Goal: Task Accomplishment & Management: Use online tool/utility

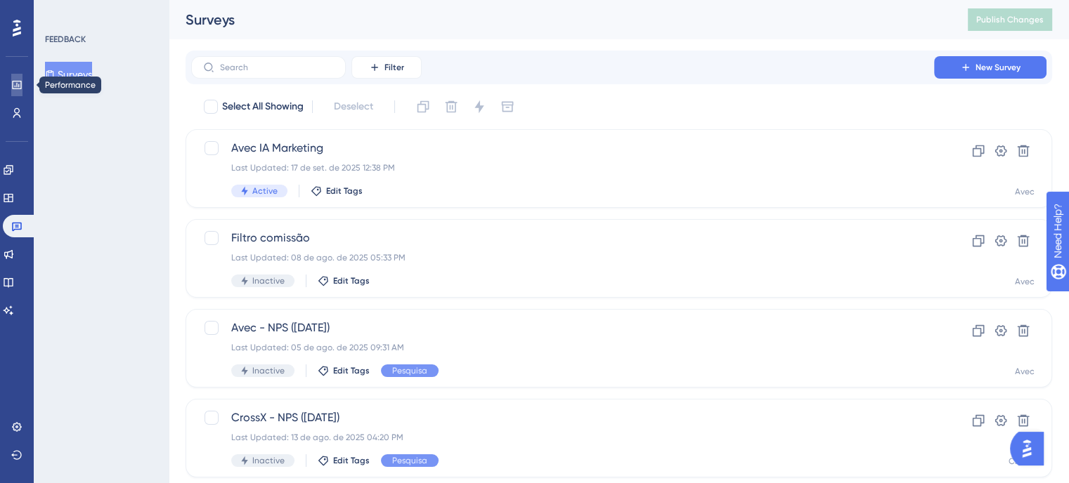
click at [22, 78] on link at bounding box center [16, 85] width 11 height 22
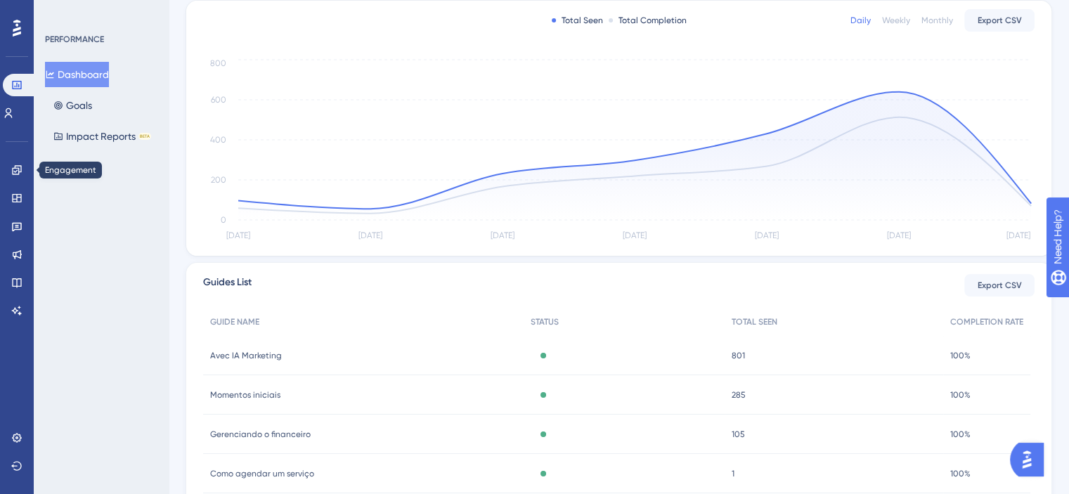
scroll to position [205, 0]
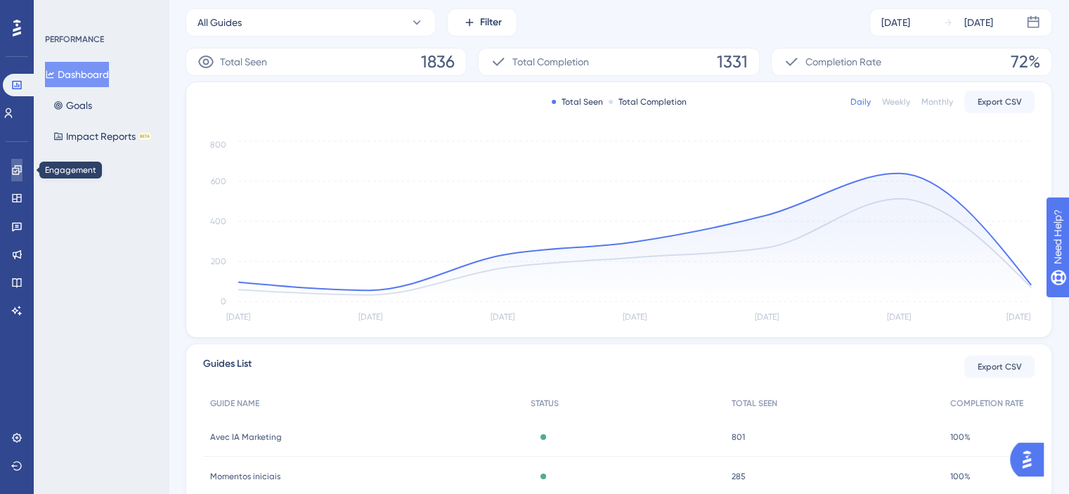
click at [11, 165] on icon at bounding box center [16, 169] width 11 height 11
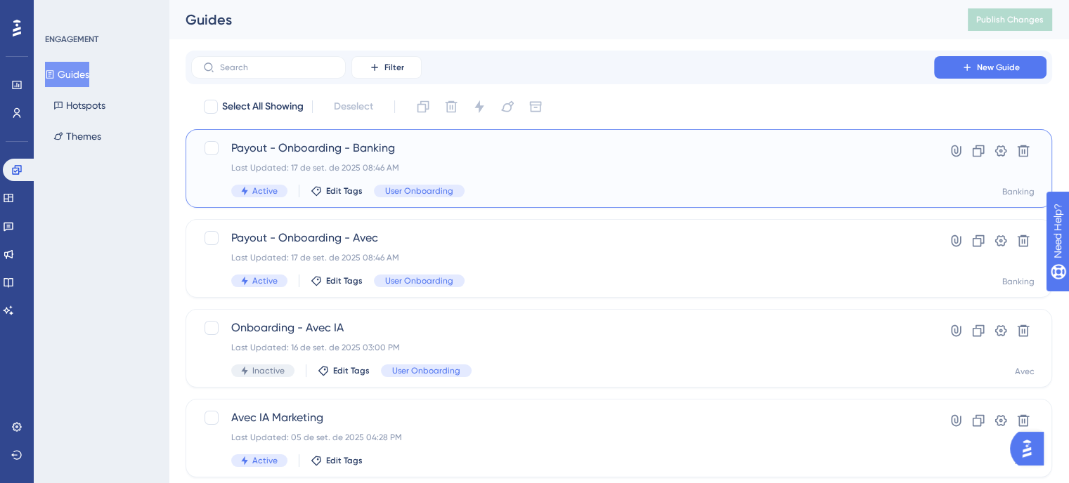
click at [551, 181] on div "Payout - Onboarding - Banking Last Updated: 17 de set. de 2025 08:46 AM Active …" at bounding box center [562, 169] width 663 height 58
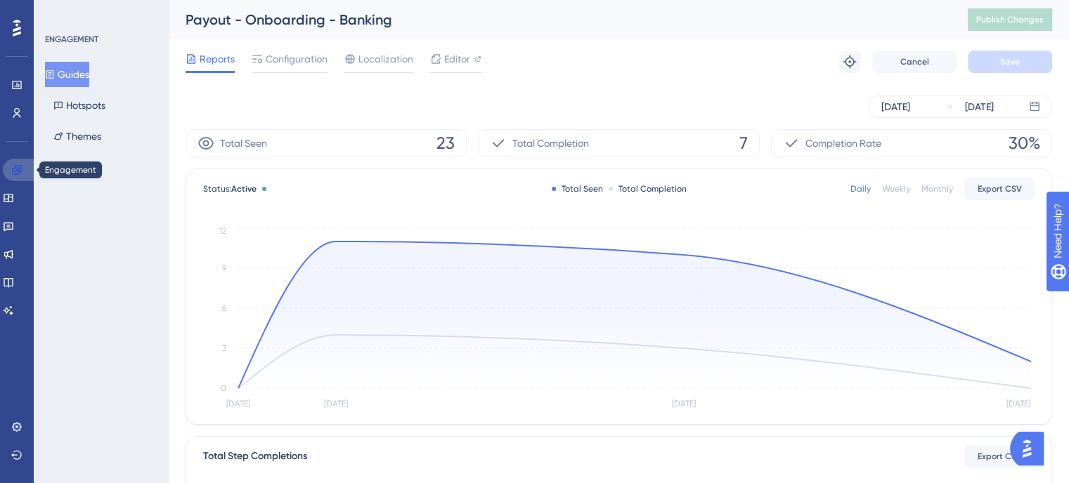
click at [8, 175] on link at bounding box center [20, 170] width 34 height 22
